Goal: Task Accomplishment & Management: Manage account settings

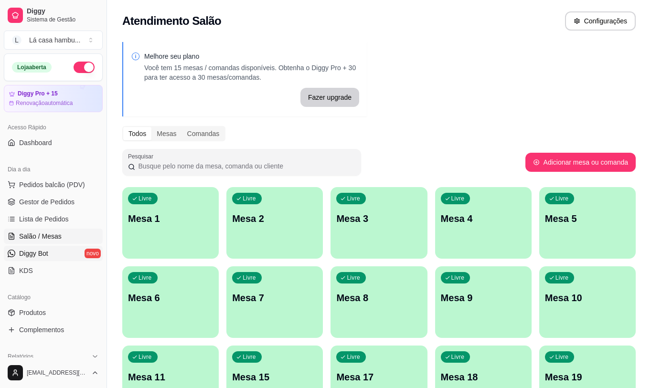
scroll to position [48, 0]
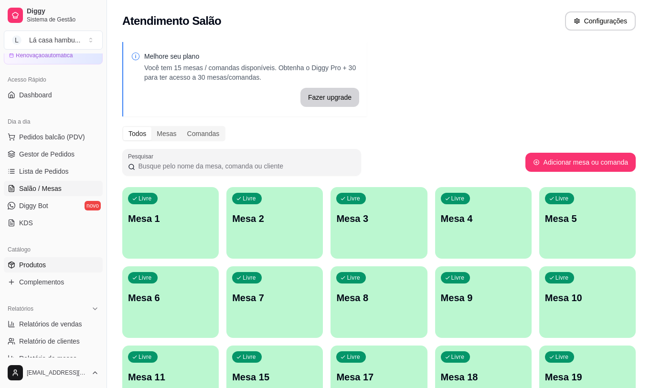
click at [45, 267] on span "Produtos" at bounding box center [32, 265] width 27 height 10
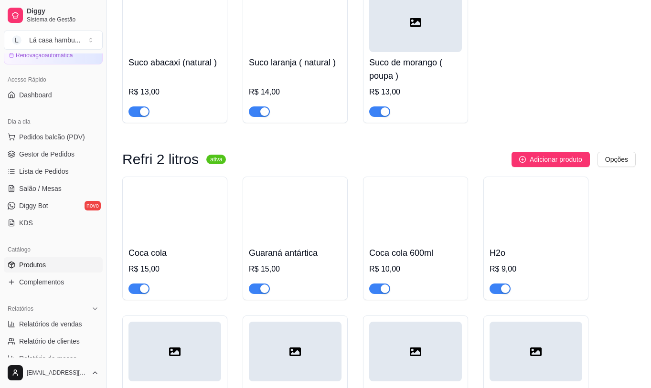
scroll to position [4870, 0]
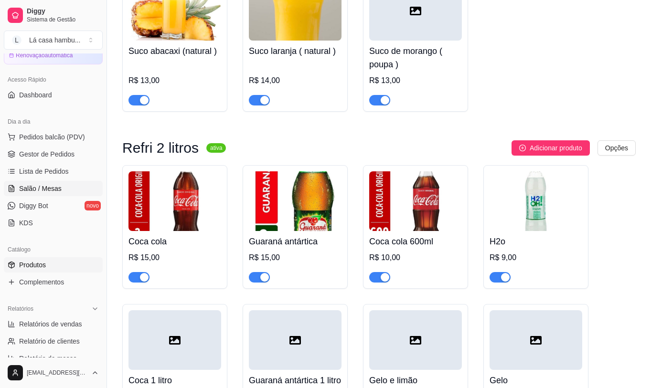
click at [30, 190] on span "Salão / Mesas" at bounding box center [40, 189] width 42 height 10
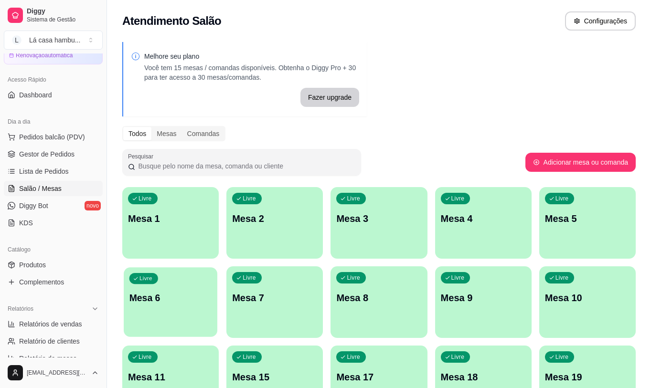
click at [188, 293] on p "Mesa 6" at bounding box center [170, 298] width 83 height 13
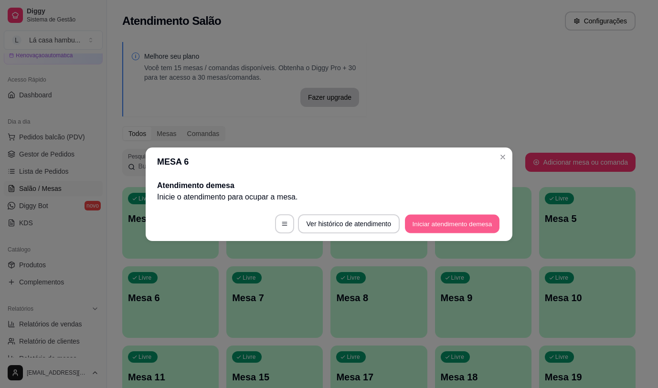
click at [416, 221] on button "Iniciar atendimento de mesa" at bounding box center [452, 223] width 95 height 19
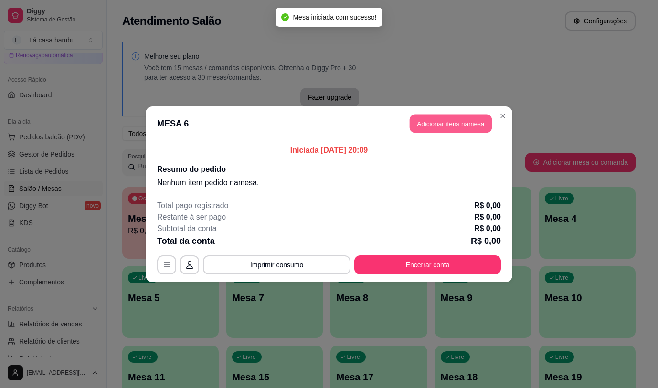
click at [469, 125] on button "Adicionar itens na mesa" at bounding box center [451, 123] width 82 height 19
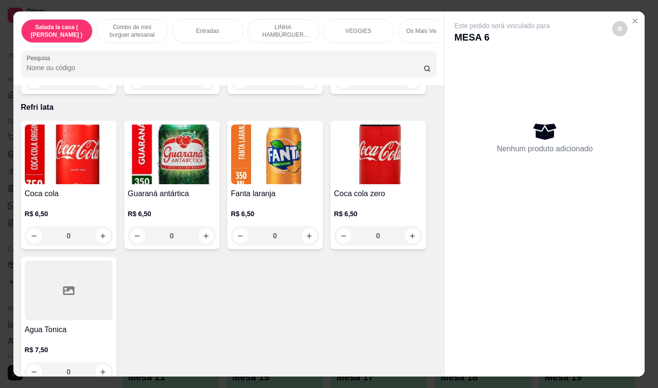
scroll to position [4153, 0]
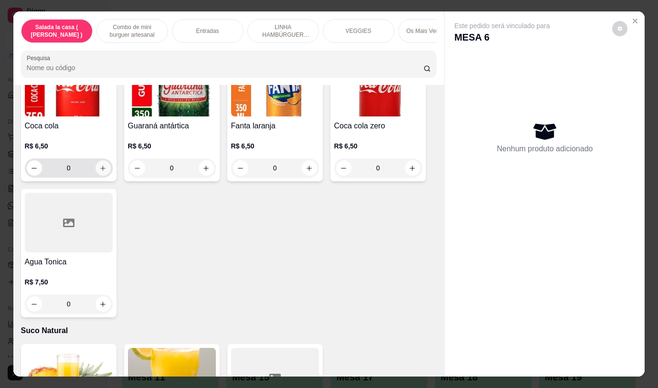
click at [100, 165] on icon "increase-product-quantity" at bounding box center [102, 168] width 7 height 7
type input "1"
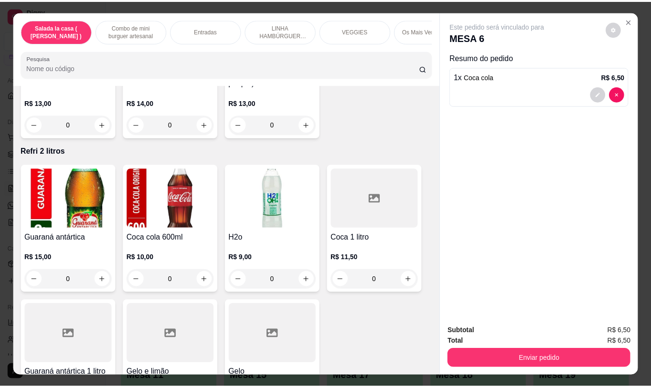
scroll to position [4584, 0]
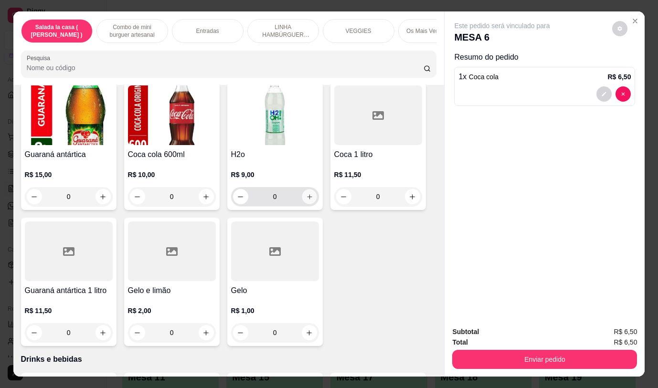
click at [308, 193] on icon "increase-product-quantity" at bounding box center [309, 196] width 7 height 7
type input "1"
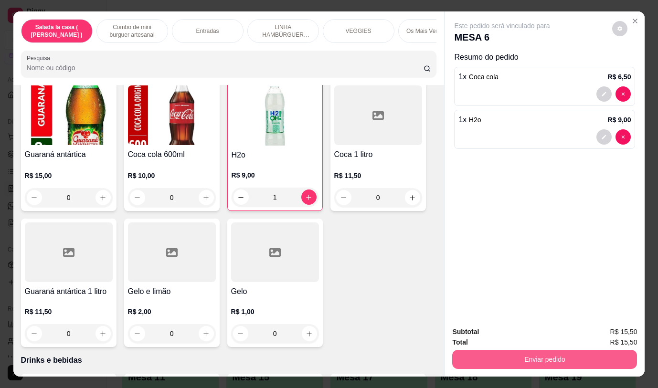
click at [549, 354] on button "Enviar pedido" at bounding box center [544, 359] width 185 height 19
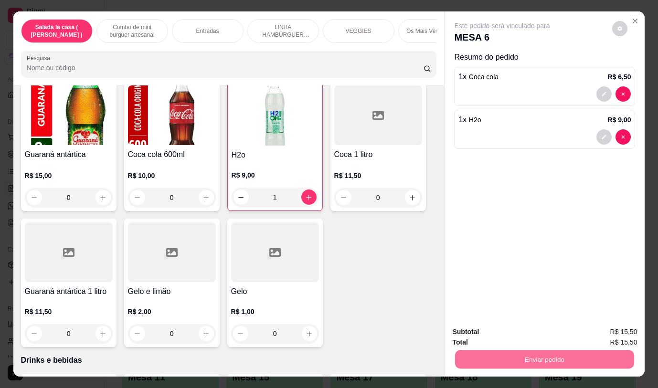
click at [507, 332] on button "Não registrar e enviar pedido" at bounding box center [513, 332] width 99 height 18
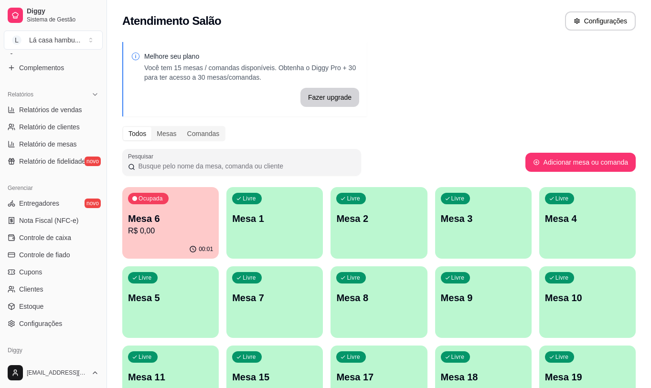
scroll to position [286, 0]
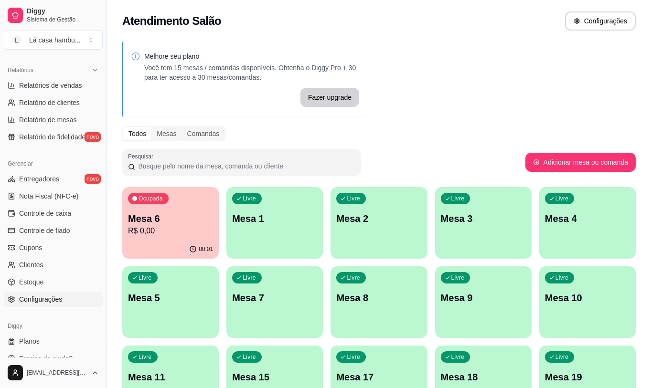
click at [60, 296] on span "Configurações" at bounding box center [40, 300] width 43 height 10
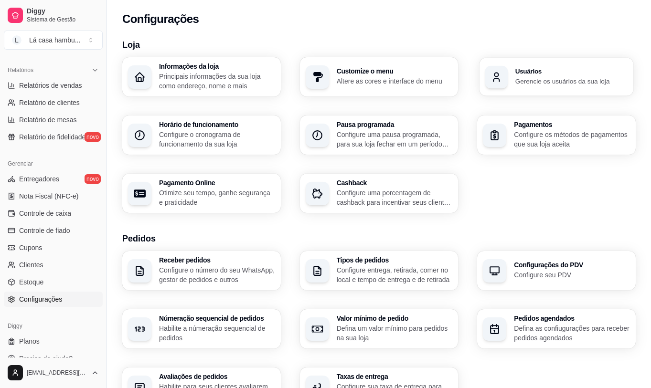
click at [558, 87] on div "Usuários Gerencie os usuários da sua loja" at bounding box center [556, 77] width 154 height 38
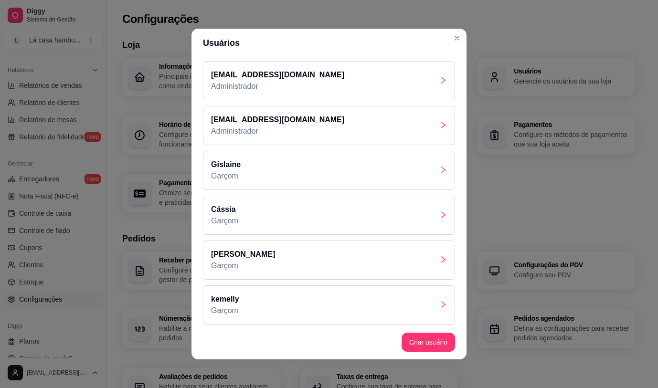
click at [439, 256] on icon "right" at bounding box center [443, 260] width 8 height 8
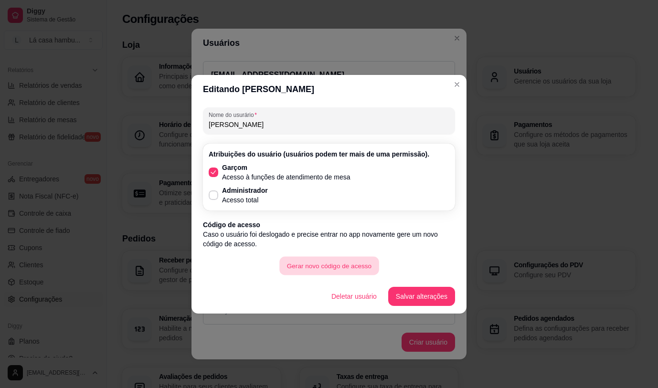
click at [356, 265] on button "Gerar novo código de acesso" at bounding box center [328, 265] width 99 height 19
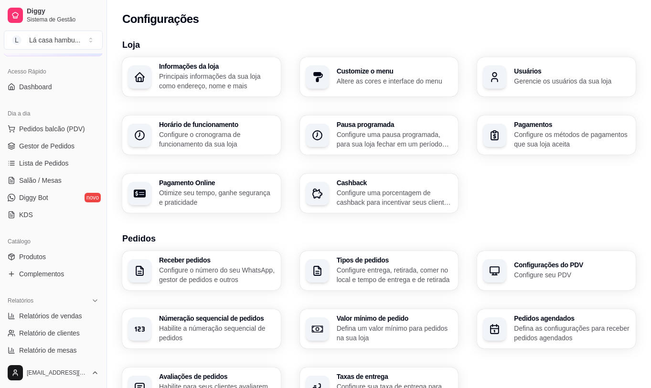
scroll to position [48, 0]
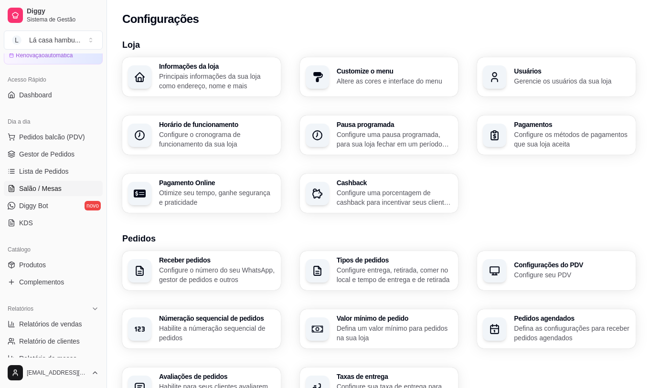
click at [68, 189] on link "Salão / Mesas" at bounding box center [53, 188] width 99 height 15
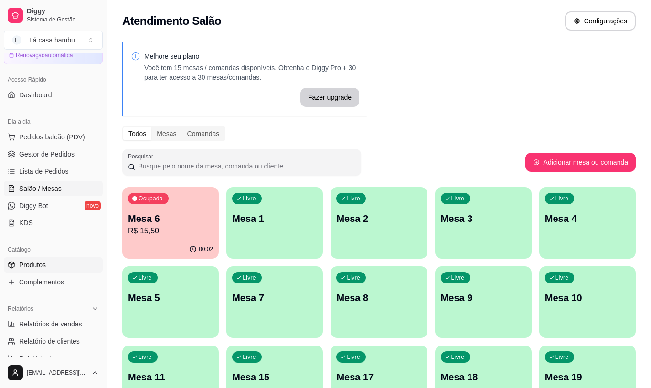
click at [49, 270] on link "Produtos" at bounding box center [53, 264] width 99 height 15
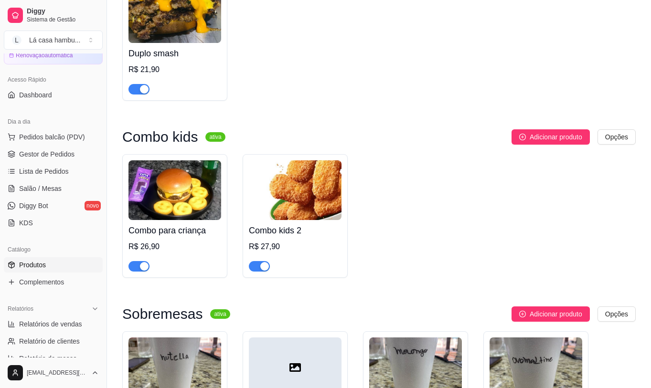
scroll to position [3246, 0]
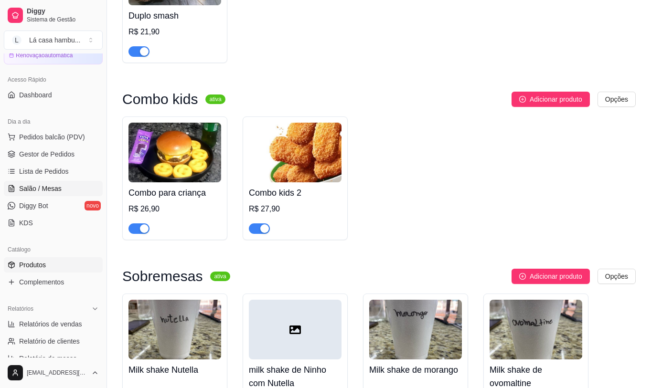
click at [51, 186] on span "Salão / Mesas" at bounding box center [40, 189] width 42 height 10
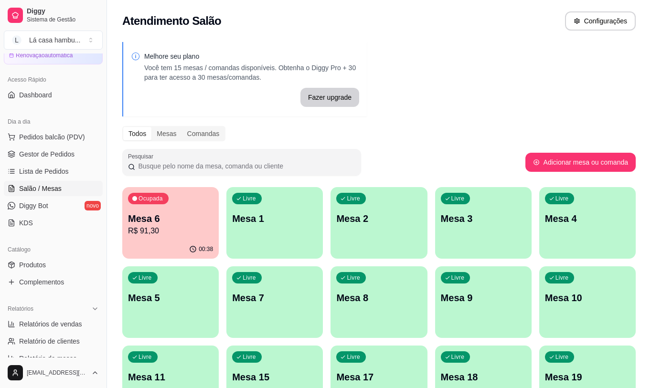
click at [179, 222] on p "Mesa 6" at bounding box center [170, 218] width 85 height 13
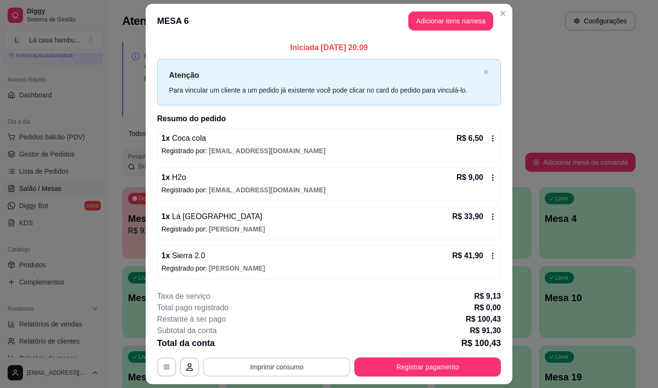
click at [304, 368] on button "Imprimir consumo" at bounding box center [277, 367] width 148 height 19
click at [276, 336] on div "Escolha a impressora IMPRESSORA" at bounding box center [276, 338] width 79 height 32
click at [275, 345] on button "IMPRESSORA" at bounding box center [276, 345] width 67 height 15
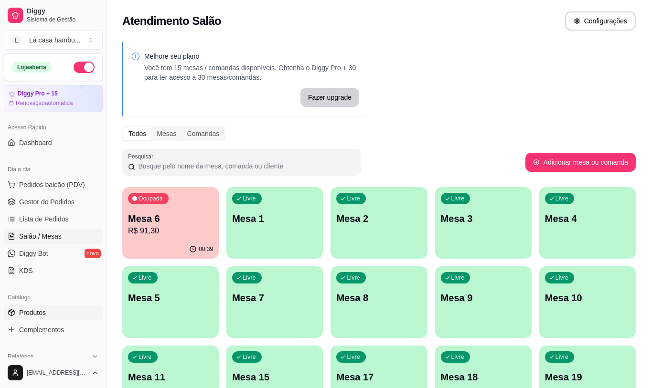
click at [41, 315] on span "Produtos" at bounding box center [32, 313] width 27 height 10
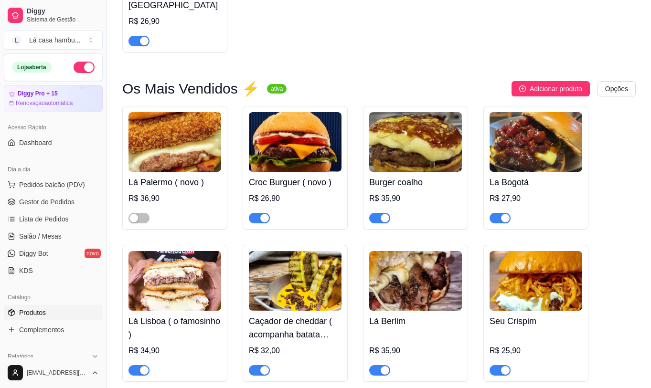
scroll to position [1862, 0]
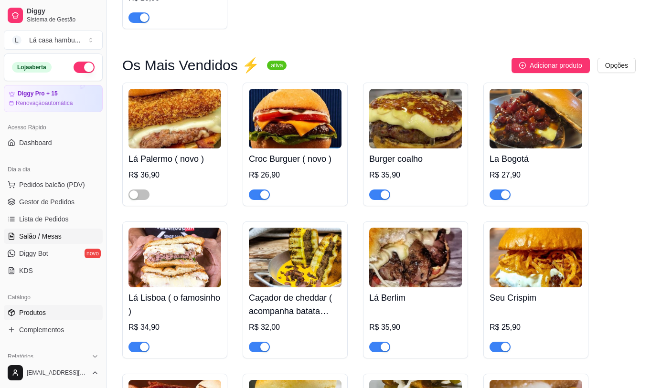
click at [38, 232] on span "Salão / Mesas" at bounding box center [40, 237] width 42 height 10
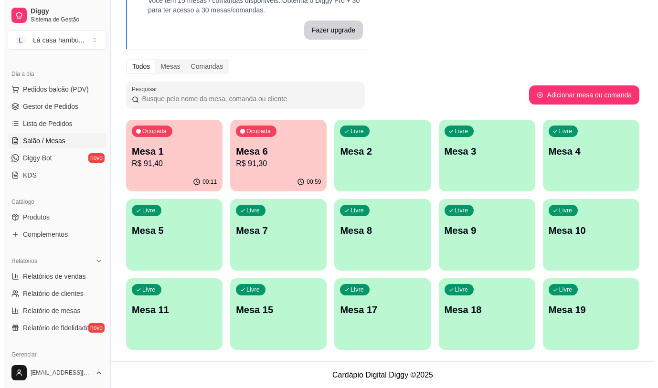
scroll to position [68, 0]
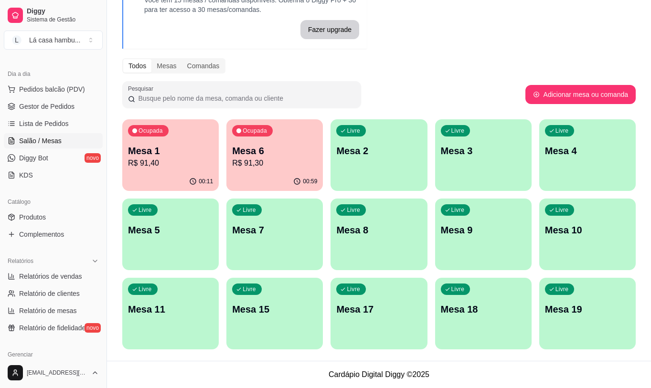
click at [160, 162] on p "R$ 91,40" at bounding box center [170, 163] width 85 height 11
click at [289, 155] on p "Mesa 6" at bounding box center [274, 150] width 85 height 13
click at [283, 336] on div "Livre Mesa 15" at bounding box center [274, 308] width 96 height 60
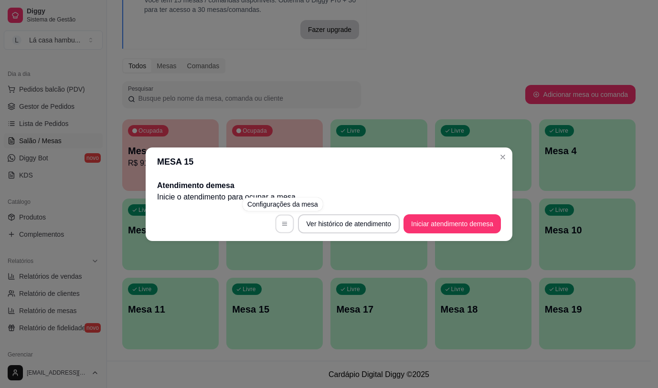
click at [281, 227] on icon "button" at bounding box center [284, 224] width 7 height 7
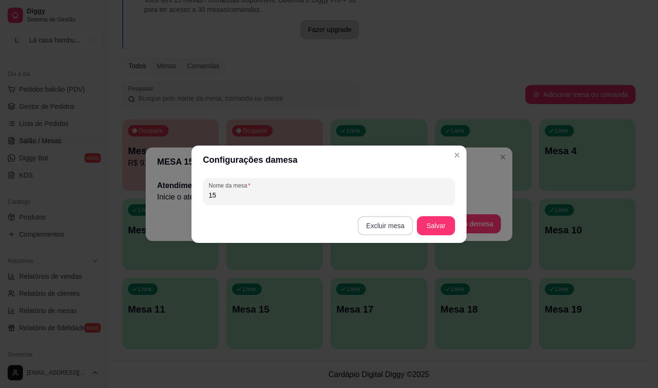
click at [380, 221] on button "Excluir mesa" at bounding box center [385, 225] width 55 height 19
click at [380, 289] on button "Confirmar" at bounding box center [387, 285] width 35 height 15
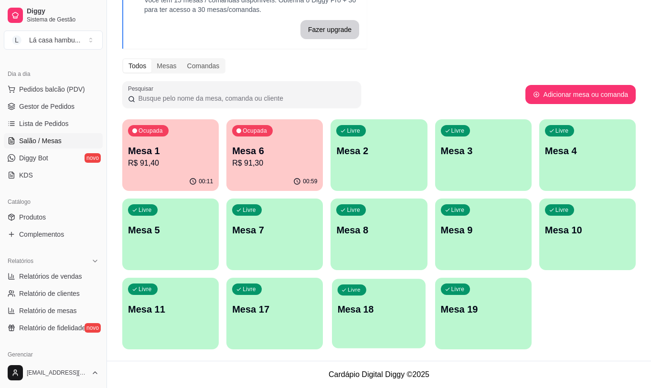
click at [365, 317] on div "Livre Mesa 18" at bounding box center [379, 308] width 94 height 58
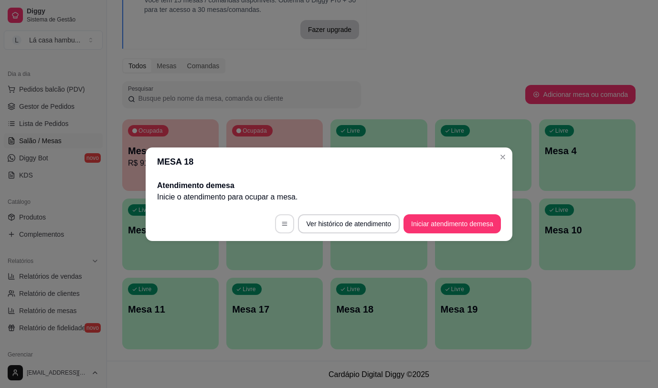
click at [285, 221] on icon "button" at bounding box center [284, 224] width 7 height 7
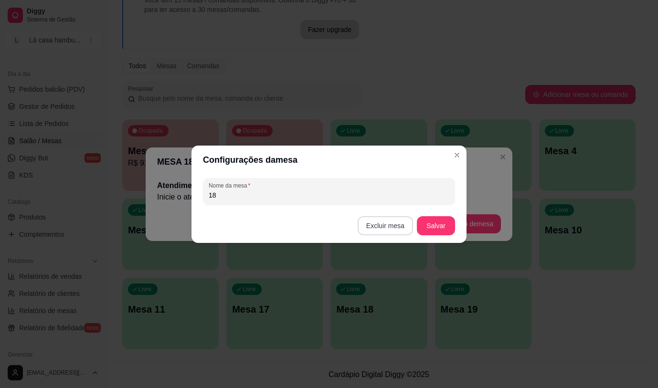
click at [376, 229] on button "Excluir mesa" at bounding box center [385, 225] width 55 height 19
click at [391, 288] on button "Confirmar" at bounding box center [386, 287] width 35 height 15
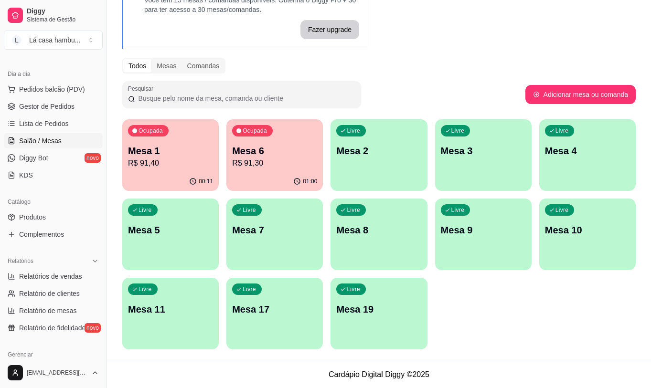
click at [364, 327] on div "Livre Mesa 19" at bounding box center [378, 308] width 96 height 60
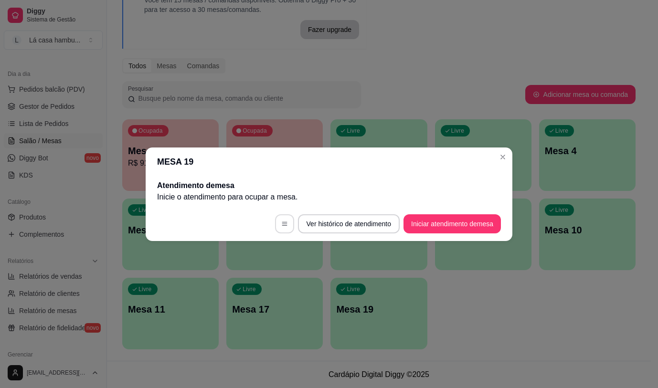
click at [281, 224] on icon "button" at bounding box center [284, 224] width 7 height 7
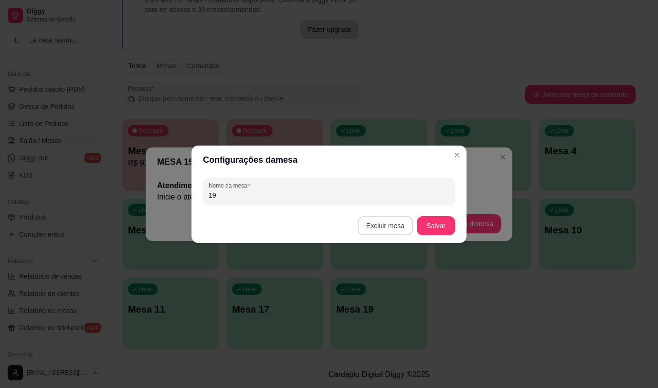
click at [382, 225] on button "Excluir mesa" at bounding box center [385, 225] width 55 height 19
click at [392, 293] on button "Confirmar" at bounding box center [387, 285] width 35 height 15
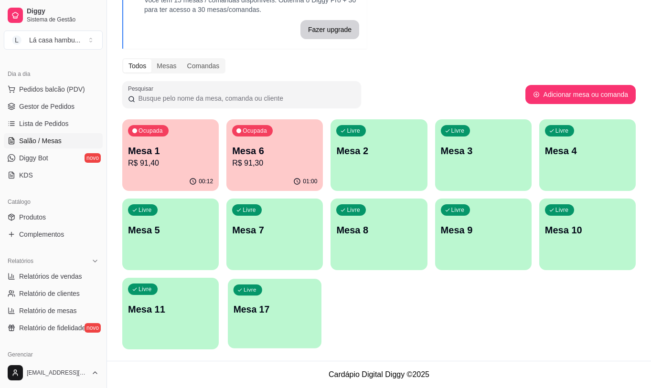
click at [290, 338] on div "button" at bounding box center [275, 342] width 94 height 11
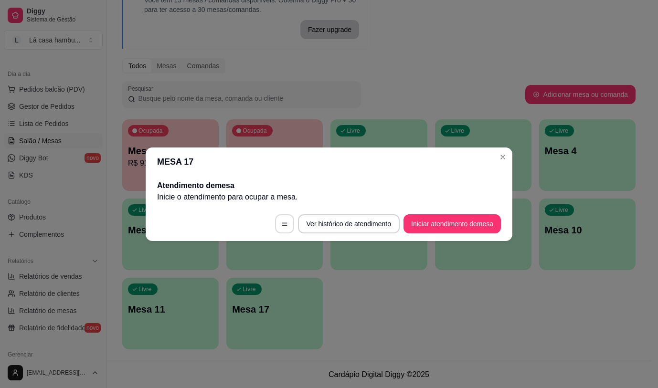
click at [281, 223] on icon "button" at bounding box center [284, 224] width 7 height 7
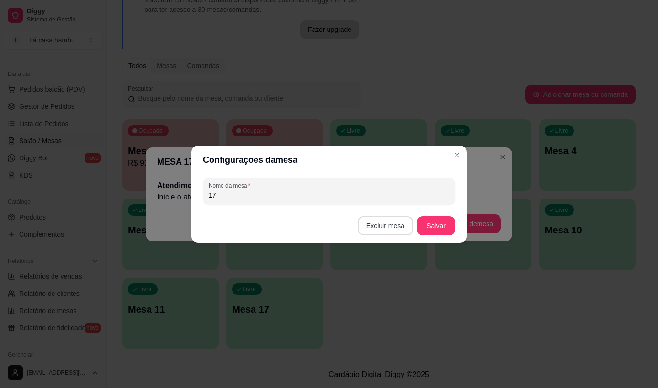
click at [380, 228] on button "Excluir mesa" at bounding box center [385, 225] width 55 height 19
click at [375, 287] on button "Confirmar" at bounding box center [387, 286] width 34 height 14
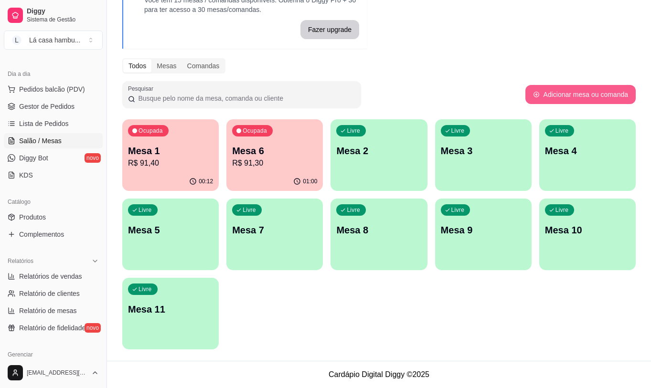
click at [607, 90] on button "Adicionar mesa ou comanda" at bounding box center [580, 94] width 110 height 19
select select "TABLE"
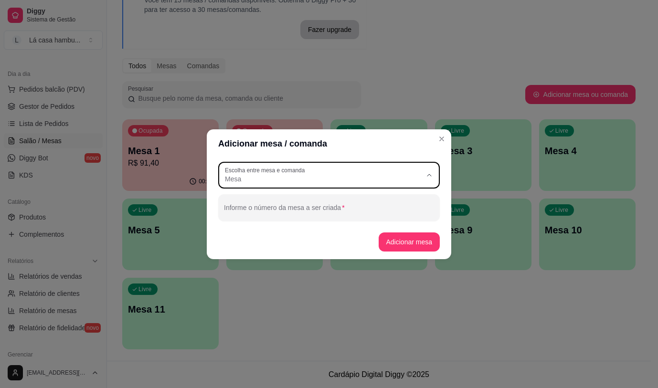
click at [362, 177] on span "Mesa" at bounding box center [323, 179] width 197 height 10
click at [358, 197] on span "Mesa" at bounding box center [324, 201] width 189 height 9
select select
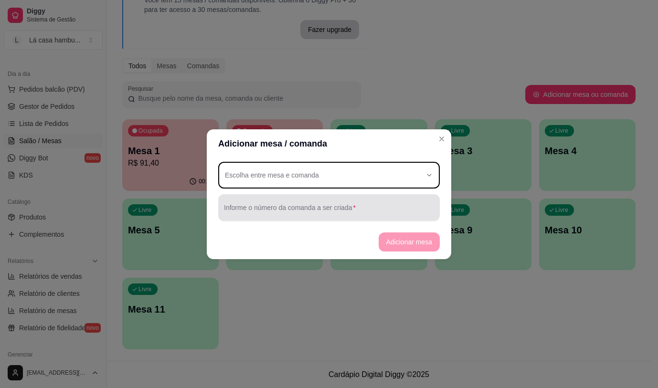
click at [348, 214] on input "Informe o número da comanda a ser criada" at bounding box center [329, 212] width 210 height 10
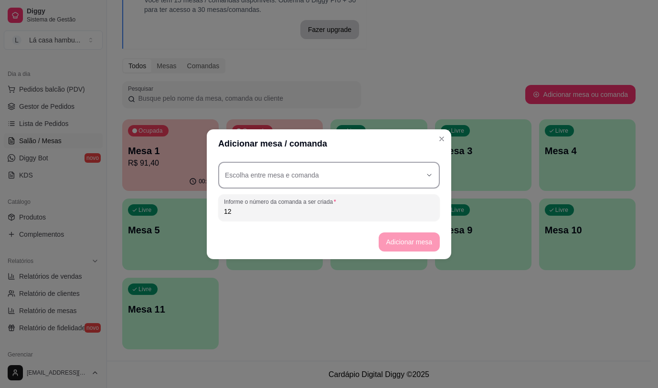
type input "12"
click at [373, 173] on div "button" at bounding box center [323, 175] width 197 height 17
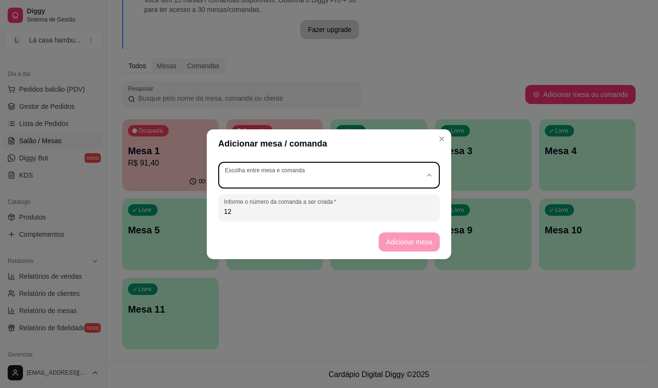
click at [379, 201] on span "Mesa" at bounding box center [324, 201] width 189 height 9
type input "TABLE"
select select "TABLE"
click at [426, 239] on button "Adicionar mesa" at bounding box center [410, 241] width 62 height 19
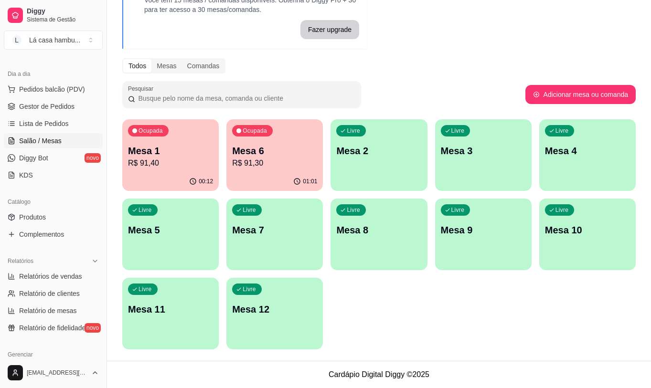
click at [312, 307] on p "Mesa 12" at bounding box center [274, 309] width 85 height 13
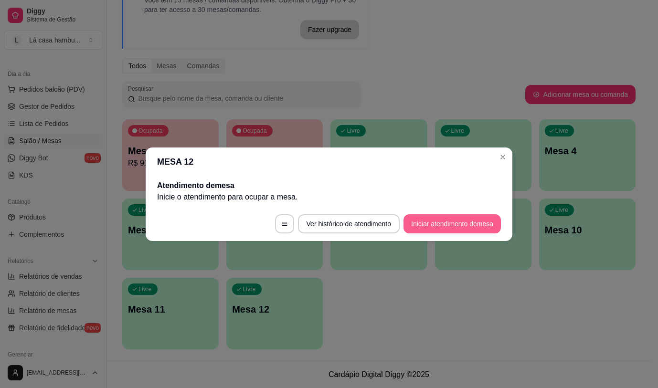
click at [447, 221] on button "Iniciar atendimento de mesa" at bounding box center [451, 223] width 97 height 19
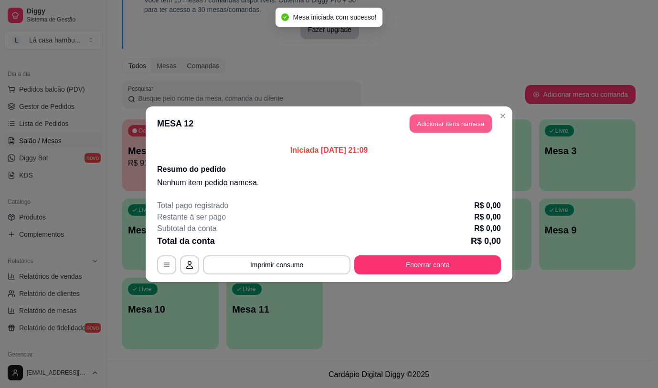
click at [463, 128] on button "Adicionar itens na mesa" at bounding box center [451, 123] width 82 height 19
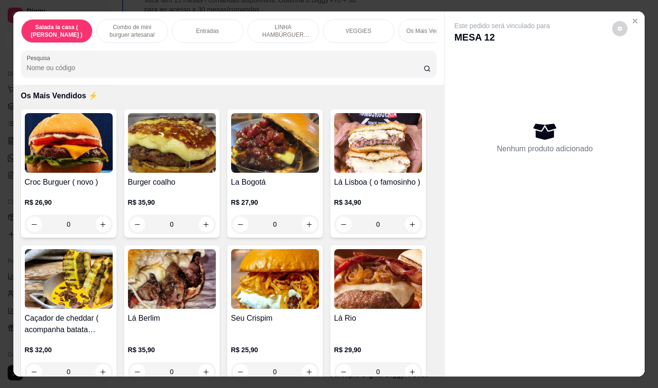
scroll to position [1671, 0]
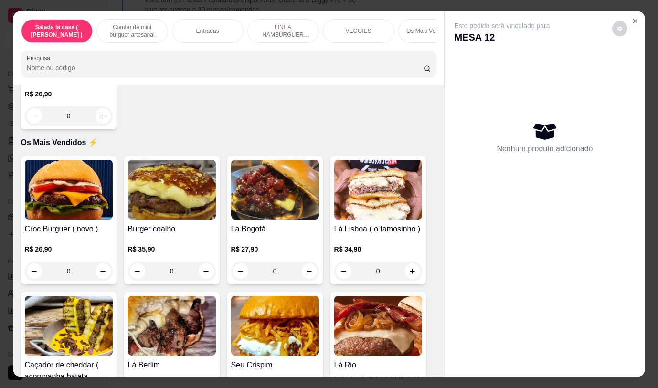
click at [409, 262] on div "0" at bounding box center [378, 271] width 88 height 19
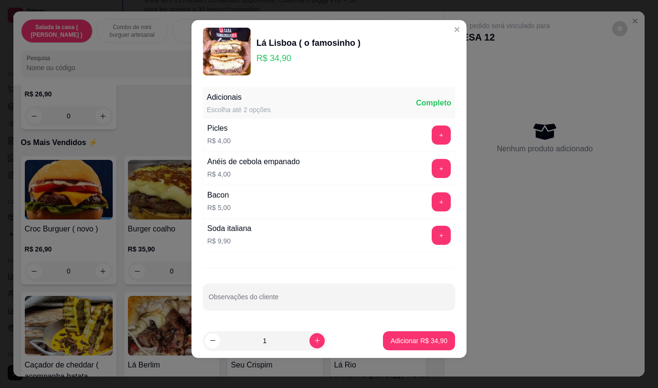
scroll to position [6, 0]
click at [397, 340] on p "Adicionar R$ 34,90" at bounding box center [419, 341] width 57 height 10
type input "1"
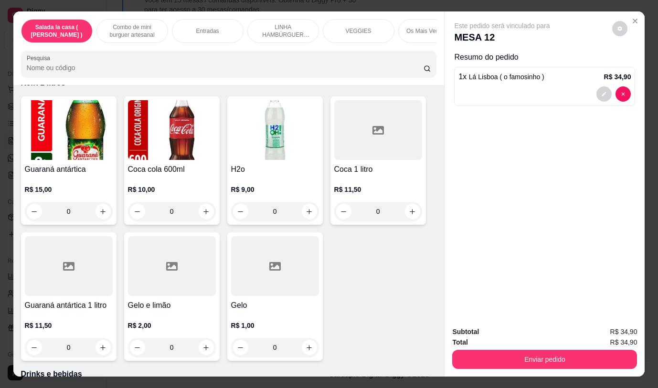
scroll to position [4583, 0]
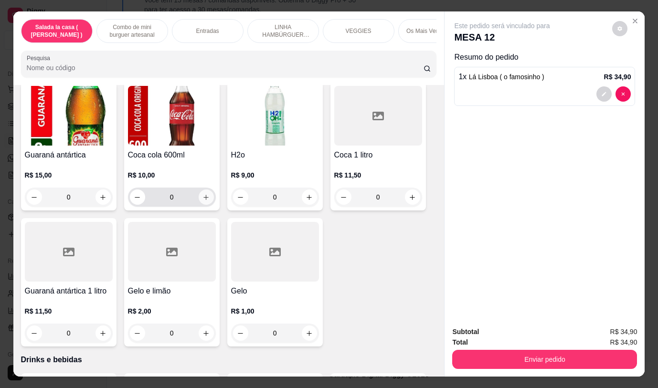
click at [207, 190] on button "increase-product-quantity" at bounding box center [206, 197] width 15 height 15
type input "1"
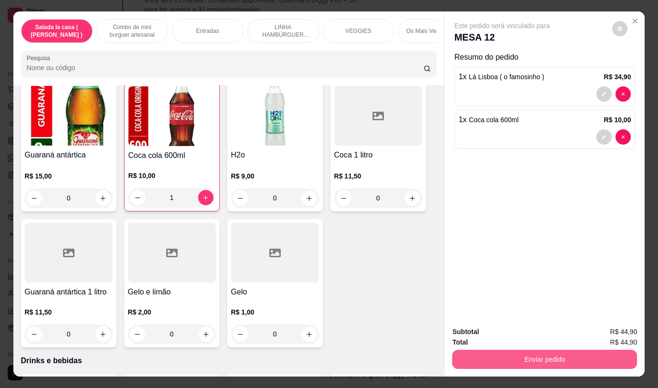
click at [463, 357] on button "Enviar pedido" at bounding box center [544, 359] width 185 height 19
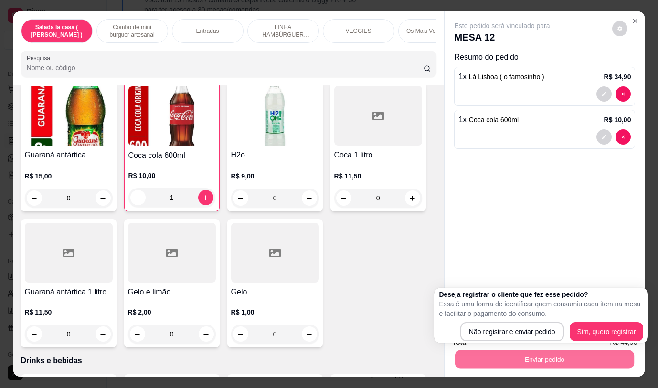
click at [469, 321] on div "Deseja registrar o cliente que fez esse pedido? Essa é uma forma de identificar…" at bounding box center [541, 316] width 204 height 52
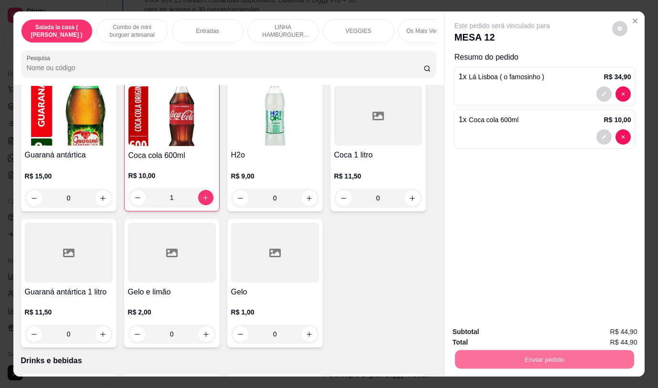
click at [469, 329] on button "Não registrar e enviar pedido" at bounding box center [513, 332] width 99 height 18
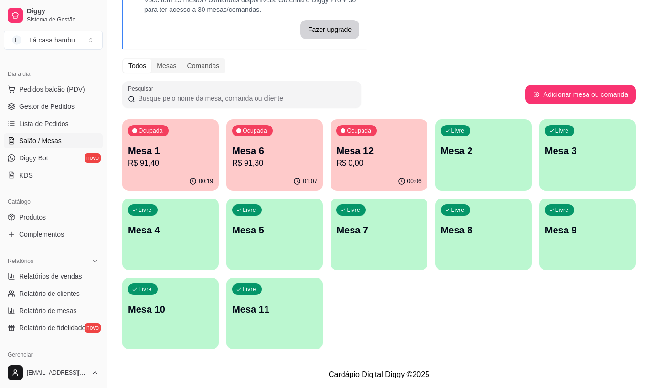
click at [191, 150] on p "Mesa 1" at bounding box center [170, 150] width 85 height 13
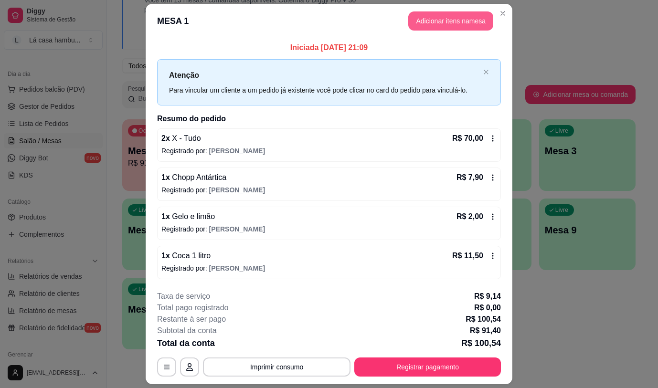
click at [464, 26] on button "Adicionar itens na mesa" at bounding box center [450, 20] width 85 height 19
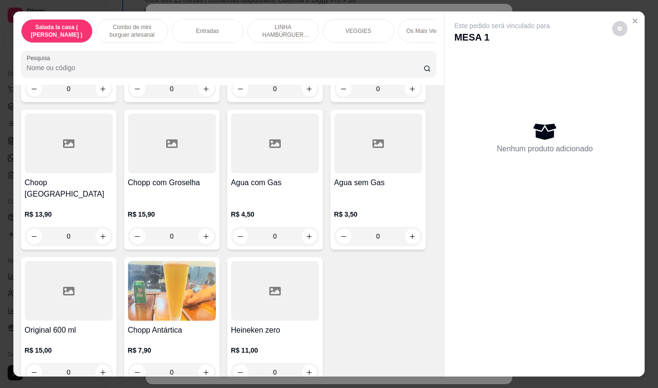
scroll to position [4995, 0]
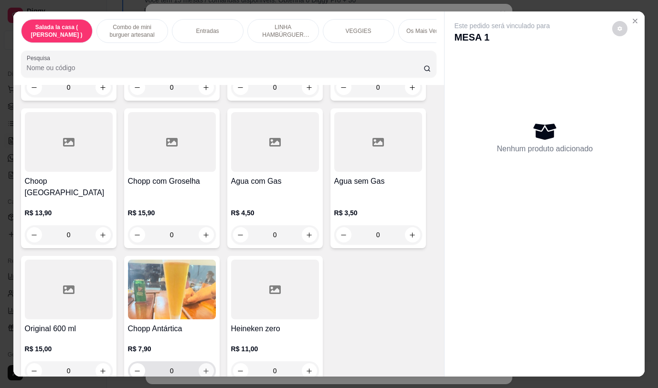
click at [203, 369] on icon "increase-product-quantity" at bounding box center [205, 371] width 5 height 5
type input "1"
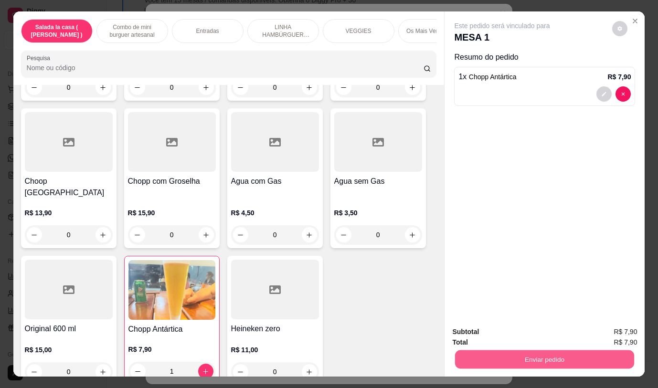
click at [572, 356] on button "Enviar pedido" at bounding box center [544, 359] width 179 height 19
click at [550, 337] on button "Não registrar e enviar pedido" at bounding box center [513, 332] width 96 height 18
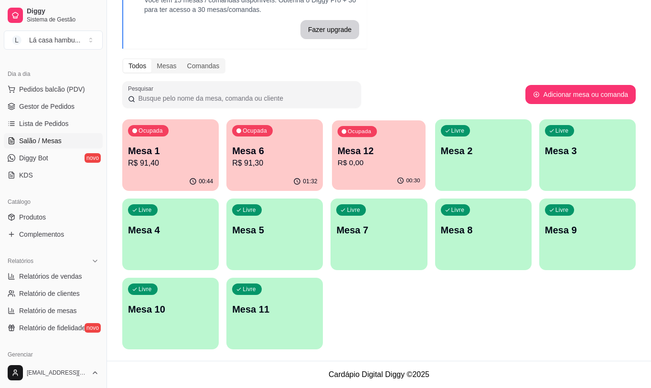
click at [367, 159] on p "R$ 0,00" at bounding box center [379, 163] width 83 height 11
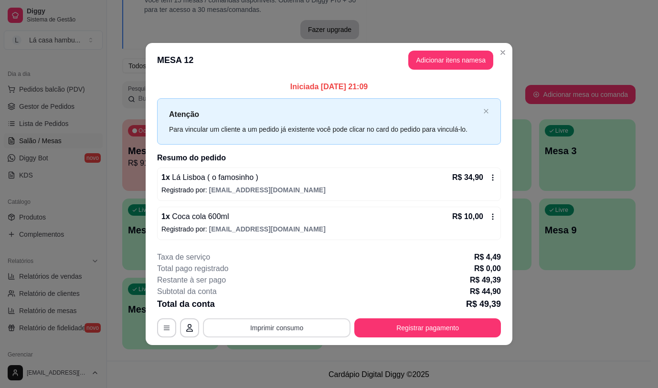
click at [284, 330] on button "Imprimir consumo" at bounding box center [277, 327] width 148 height 19
click at [287, 302] on button "IMPRESSORA" at bounding box center [279, 305] width 67 height 15
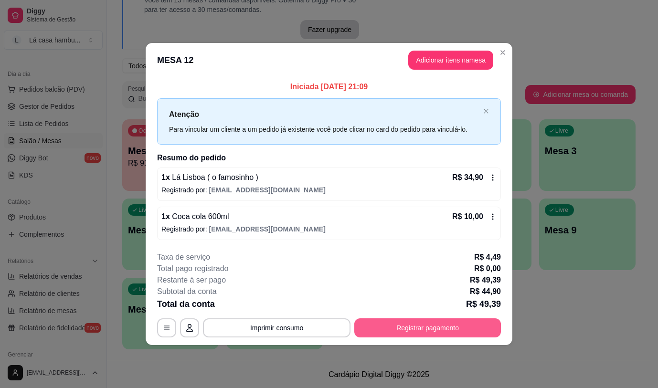
click at [425, 331] on button "Registrar pagamento" at bounding box center [427, 327] width 147 height 19
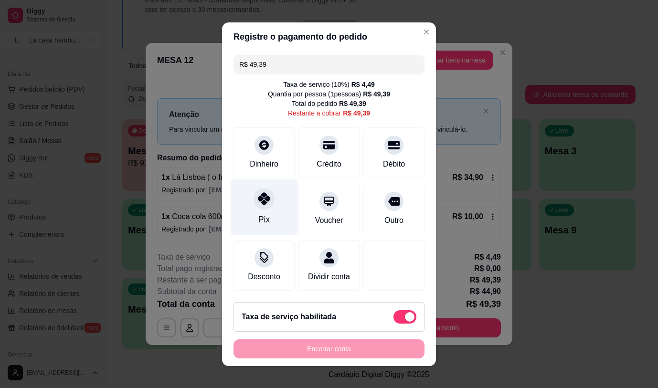
click at [267, 200] on div at bounding box center [264, 198] width 21 height 21
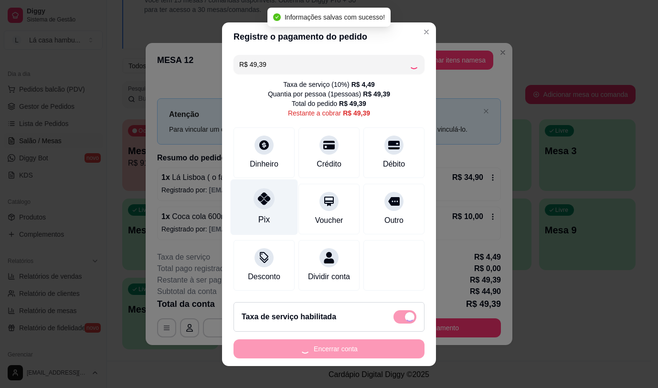
type input "R$ 0,00"
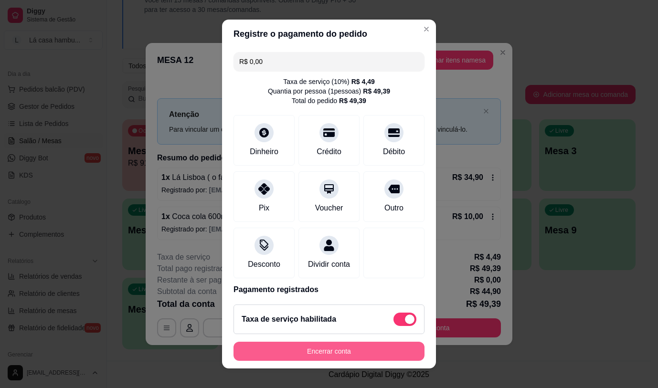
click at [334, 356] on button "Encerrar conta" at bounding box center [328, 351] width 191 height 19
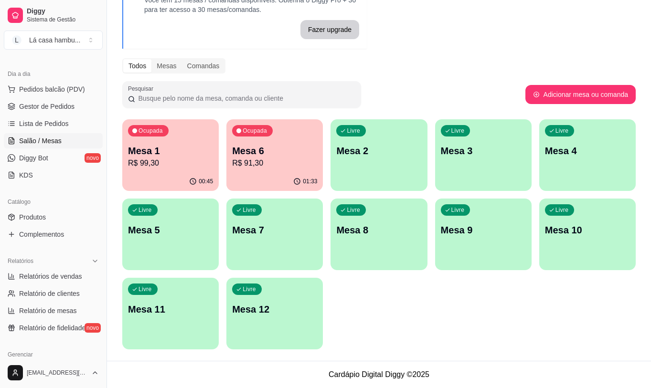
click at [162, 173] on div "00:45" at bounding box center [170, 181] width 96 height 19
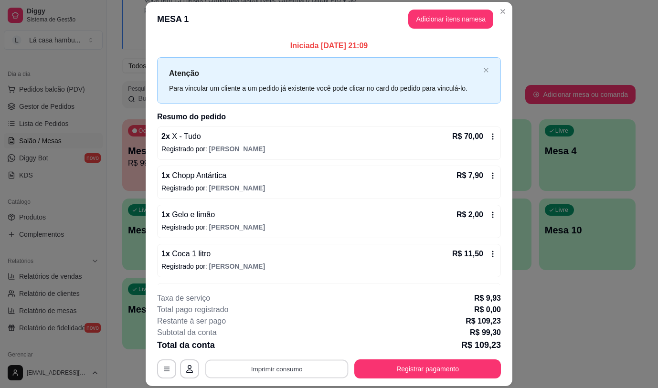
click at [307, 368] on button "Imprimir consumo" at bounding box center [276, 369] width 143 height 19
click at [296, 344] on button "IMPRESSORA" at bounding box center [276, 346] width 69 height 15
click at [423, 16] on button "Adicionar itens na mesa" at bounding box center [450, 19] width 85 height 19
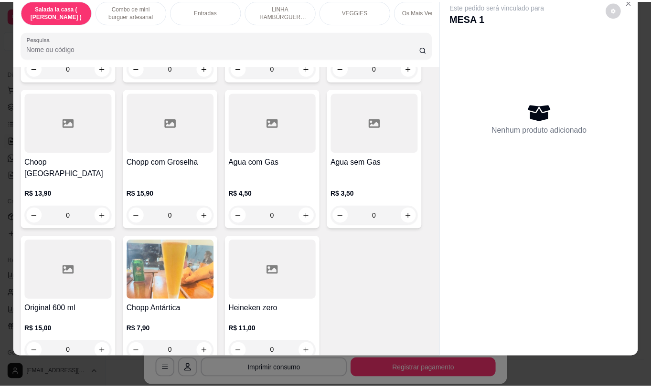
scroll to position [22, 0]
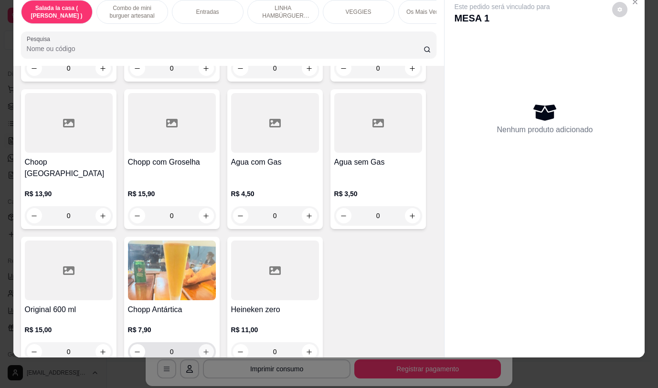
click at [202, 349] on icon "increase-product-quantity" at bounding box center [205, 352] width 7 height 7
type input "1"
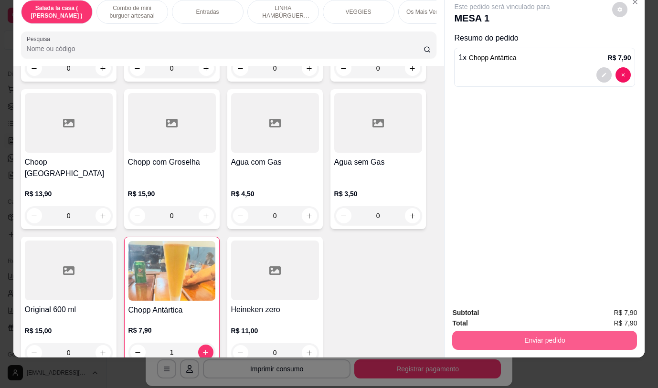
click at [519, 335] on button "Enviar pedido" at bounding box center [544, 340] width 185 height 19
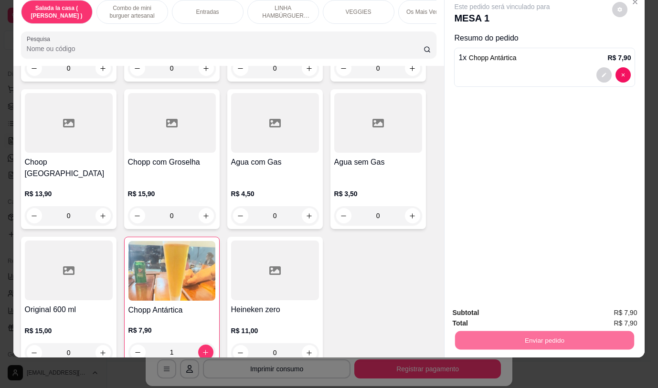
click at [492, 309] on button "Não registrar e enviar pedido" at bounding box center [513, 310] width 99 height 18
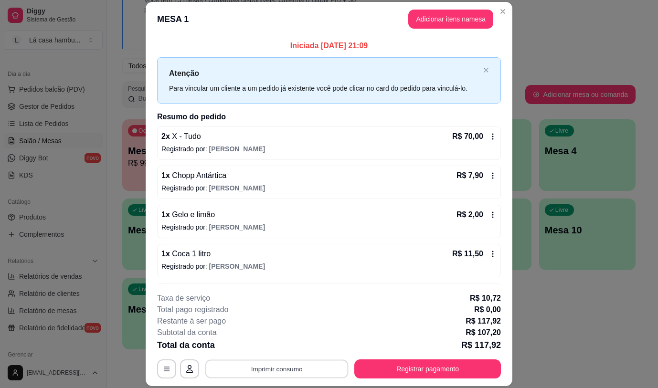
click at [296, 370] on button "Imprimir consumo" at bounding box center [276, 369] width 143 height 19
click at [296, 340] on button "IMPRESSORA" at bounding box center [276, 346] width 67 height 15
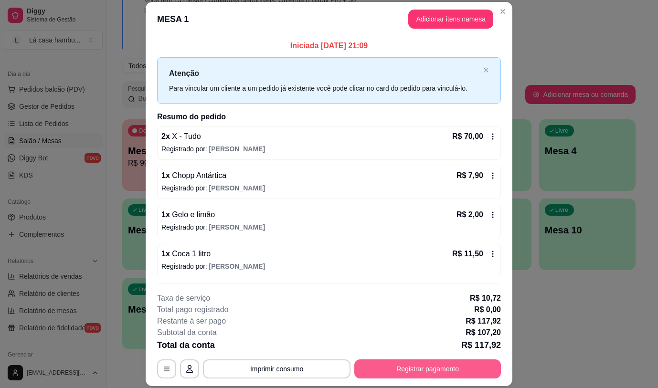
click at [419, 367] on button "Registrar pagamento" at bounding box center [427, 368] width 147 height 19
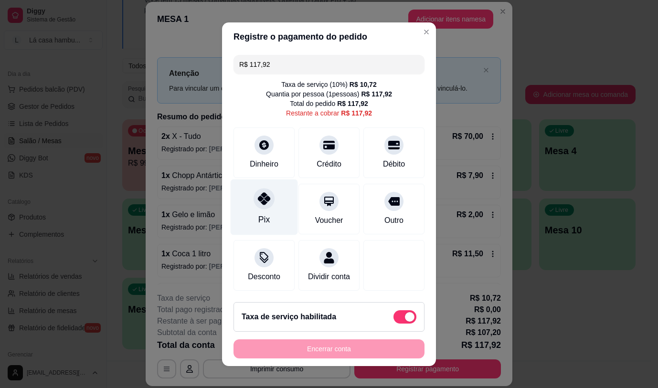
drag, startPoint x: 252, startPoint y: 196, endPoint x: 252, endPoint y: 204, distance: 8.6
click at [258, 197] on icon at bounding box center [264, 198] width 12 height 12
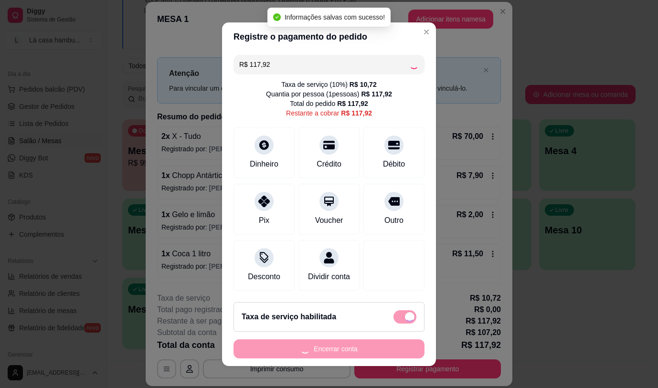
type input "R$ 0,00"
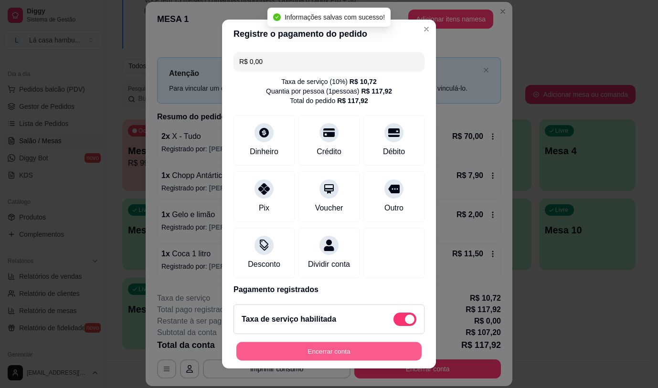
click at [328, 355] on button "Encerrar conta" at bounding box center [328, 351] width 185 height 19
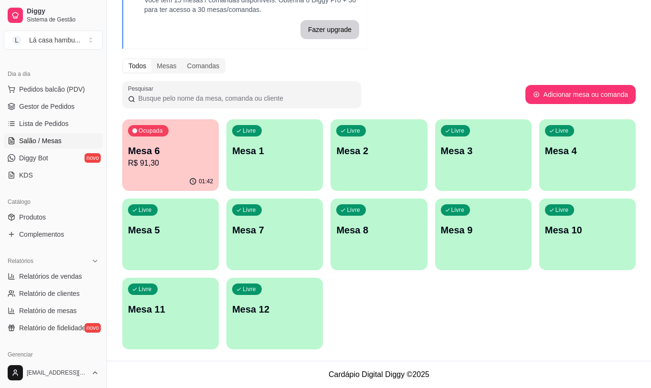
click at [198, 159] on p "R$ 91,30" at bounding box center [170, 163] width 85 height 11
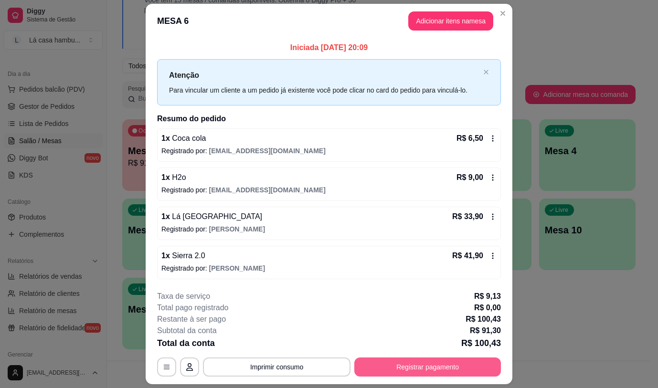
click at [387, 371] on button "Registrar pagamento" at bounding box center [427, 367] width 147 height 19
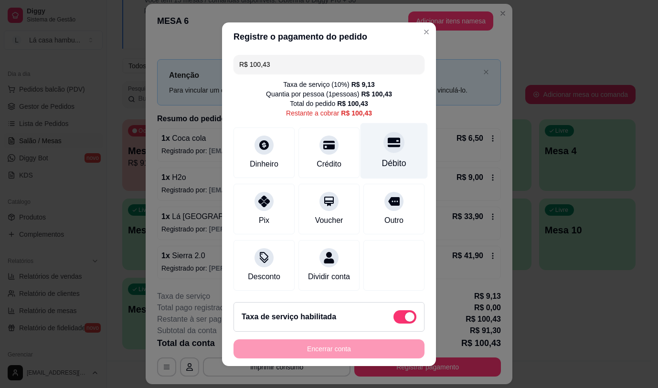
click at [395, 153] on div "Débito" at bounding box center [393, 151] width 67 height 56
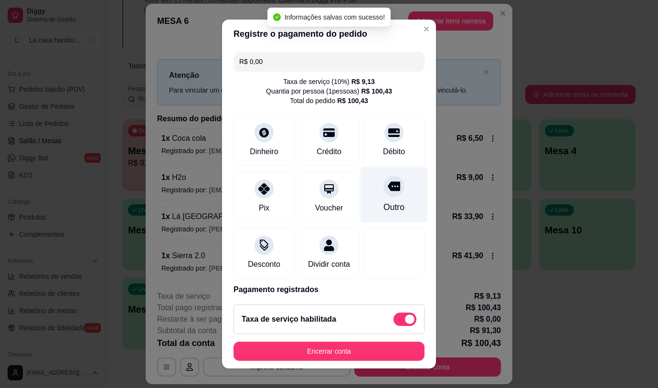
type input "R$ 0,00"
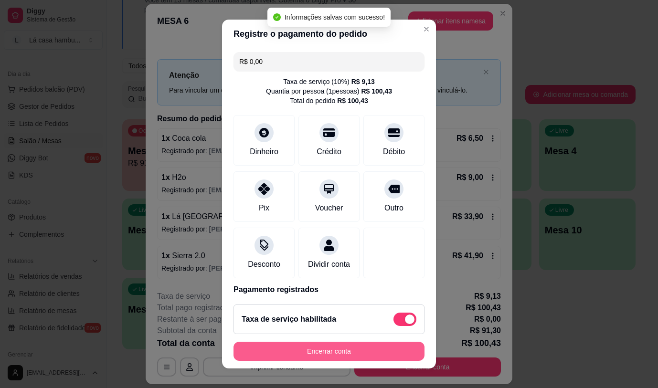
click at [311, 352] on button "Encerrar conta" at bounding box center [328, 351] width 191 height 19
